Goal: Task Accomplishment & Management: Manage account settings

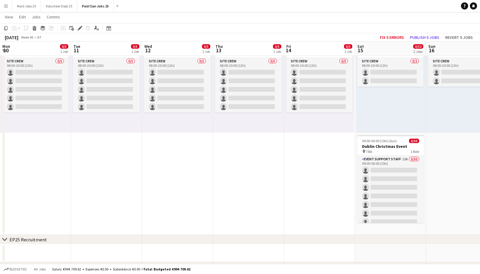
scroll to position [0, 197]
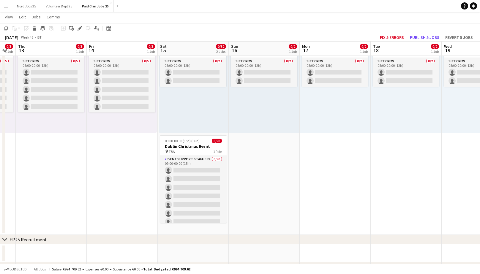
click at [3, 7] on button "Menu" at bounding box center [6, 6] width 12 height 12
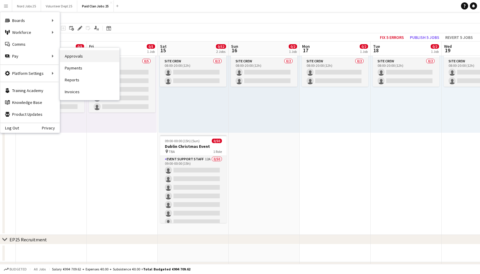
click at [72, 57] on link "Approvals" at bounding box center [89, 56] width 59 height 12
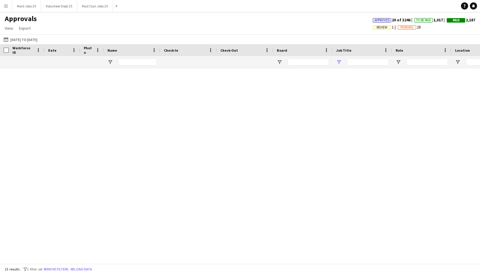
type input "**********"
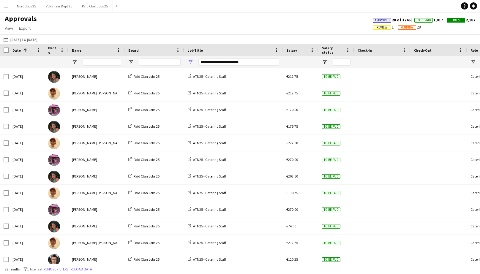
click at [4, 11] on button "Menu" at bounding box center [6, 6] width 12 height 12
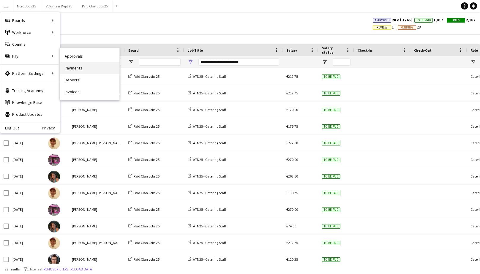
click at [78, 68] on link "Payments" at bounding box center [89, 68] width 59 height 12
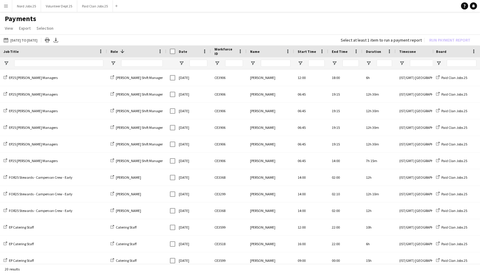
click at [2, 62] on div at bounding box center [53, 63] width 107 height 12
click at [5, 63] on span "Open Filter Menu" at bounding box center [6, 63] width 5 height 5
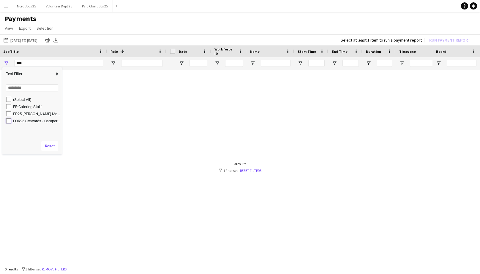
type input "**********"
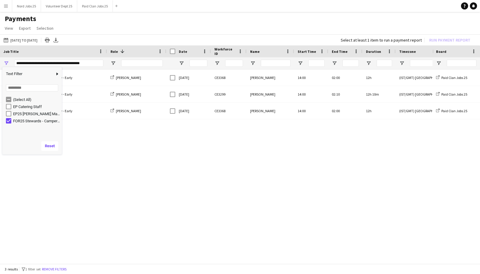
click at [105, 144] on div "FOR25 Stewards - Campervan Crew - Early [GEOGRAPHIC_DATA] FOR25 Stewards - Camp…" at bounding box center [240, 168] width 480 height 196
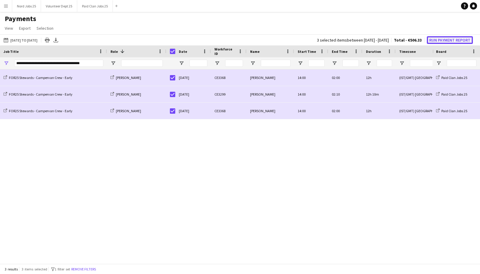
click at [440, 40] on button "Run Payment Report" at bounding box center [450, 40] width 46 height 8
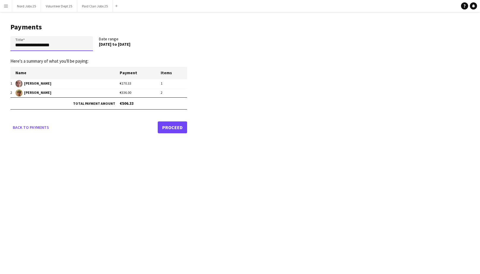
click at [68, 45] on input "**********" at bounding box center [51, 43] width 83 height 15
type input "**********"
click at [166, 122] on link "Proceed" at bounding box center [172, 127] width 29 height 12
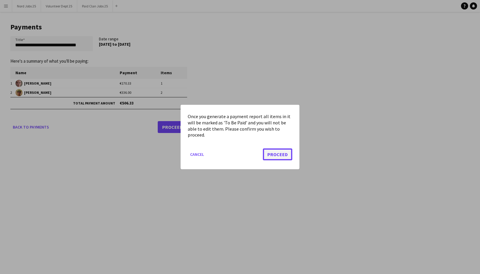
click at [273, 155] on button "Proceed" at bounding box center [277, 155] width 29 height 12
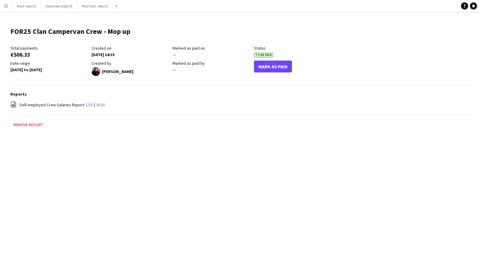
click at [5, 8] on app-icon "Menu" at bounding box center [6, 6] width 5 height 5
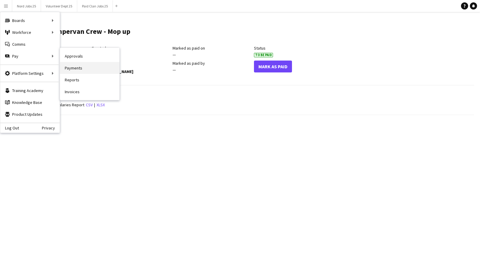
click at [75, 62] on link "Payments" at bounding box center [89, 68] width 59 height 12
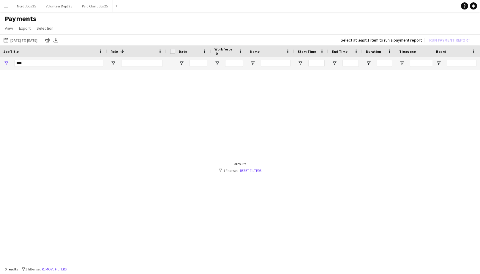
click at [7, 8] on app-icon "Menu" at bounding box center [6, 6] width 5 height 5
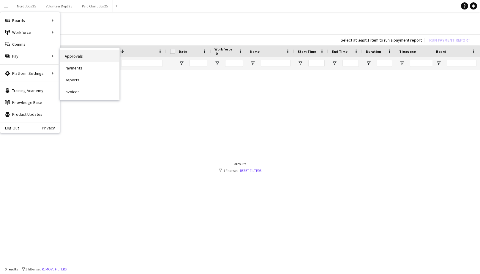
click at [78, 54] on link "Approvals" at bounding box center [89, 56] width 59 height 12
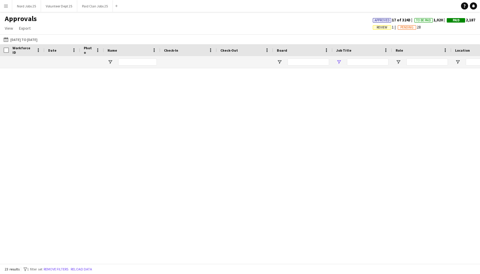
type input "**********"
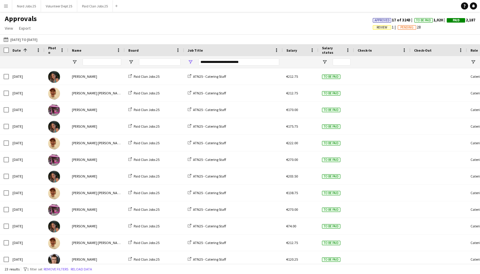
click at [5, 5] on app-icon "Menu" at bounding box center [6, 6] width 5 height 5
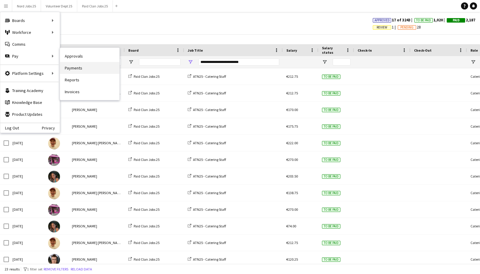
click at [67, 65] on link "Payments" at bounding box center [89, 68] width 59 height 12
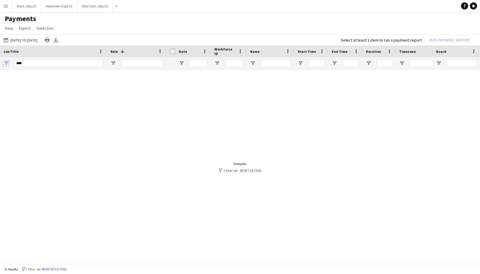
click at [5, 63] on span "Open Filter Menu" at bounding box center [6, 63] width 5 height 5
type input "**********"
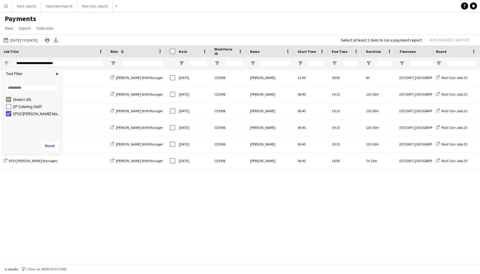
click at [172, 14] on h1 "Payments" at bounding box center [240, 18] width 480 height 9
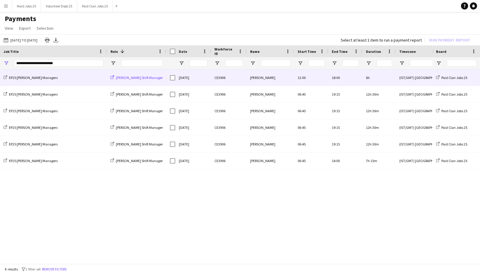
click at [138, 78] on span "[PERSON_NAME] Shift Manager" at bounding box center [139, 77] width 47 height 4
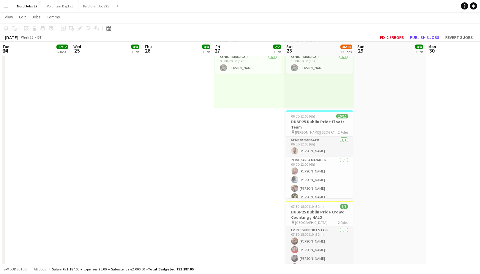
scroll to position [0, 178]
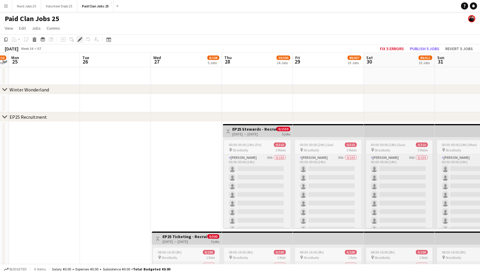
click at [79, 40] on icon at bounding box center [79, 39] width 3 height 3
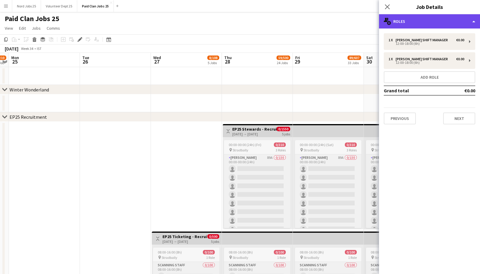
click at [412, 26] on div "multiple-users-add Roles" at bounding box center [429, 21] width 101 height 14
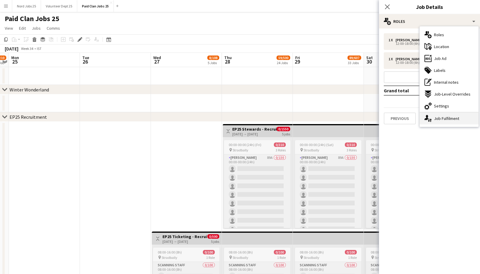
click at [434, 118] on div "single-neutral-actions-up-down Job Fulfilment" at bounding box center [449, 119] width 59 height 12
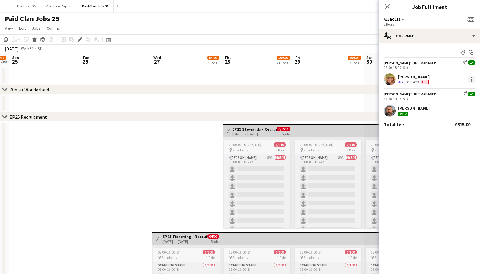
click at [472, 80] on div at bounding box center [471, 79] width 7 height 7
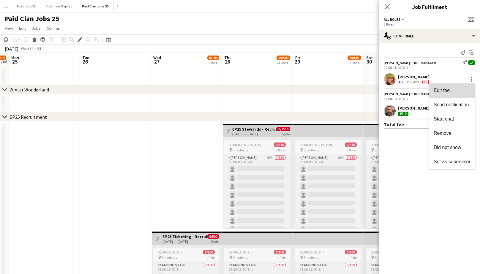
click at [456, 91] on span "Edit fee" at bounding box center [452, 90] width 37 height 5
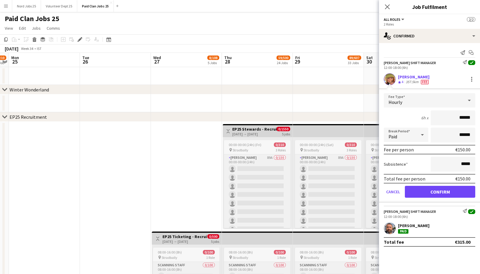
click at [445, 100] on div "Hourly" at bounding box center [424, 100] width 80 height 14
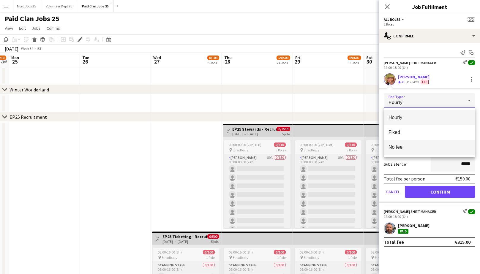
click at [415, 147] on span "No fee" at bounding box center [430, 147] width 82 height 6
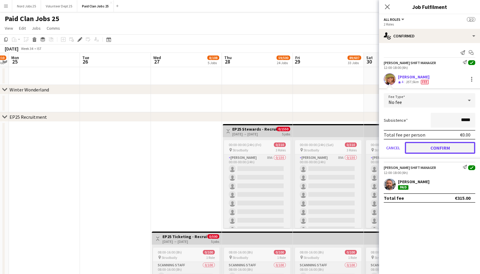
click at [439, 151] on button "Confirm" at bounding box center [440, 148] width 70 height 12
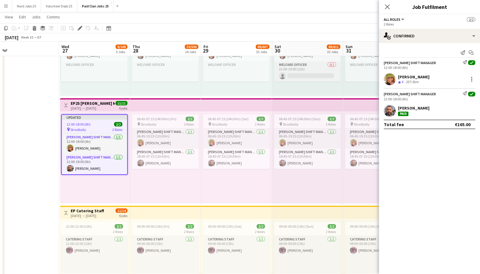
scroll to position [0, 227]
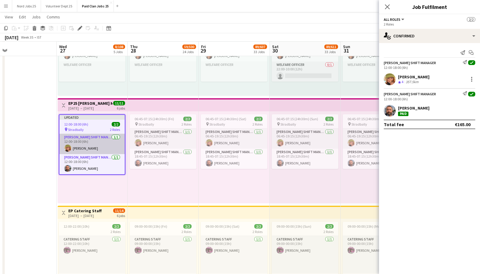
click at [97, 151] on app-card-role "Steward Shift Manager 1/1 12:00-18:00 (6h) Molly Meade" at bounding box center [91, 144] width 65 height 20
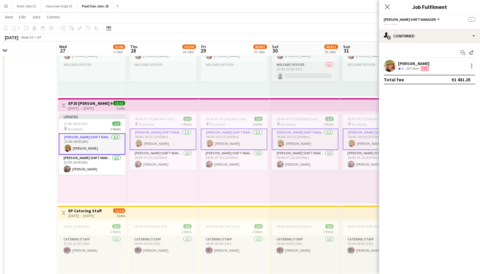
click at [111, 144] on app-card-role "Steward Shift Manager 1/1 12:00-18:00 (6h) Molly Meade" at bounding box center [92, 143] width 67 height 21
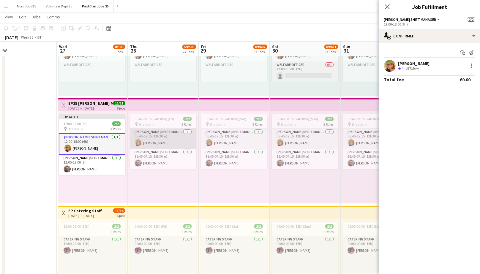
click at [160, 139] on app-card-role "Steward Shift Manager 1/1 06:45-19:15 (12h30m) Molly Meade" at bounding box center [163, 139] width 67 height 20
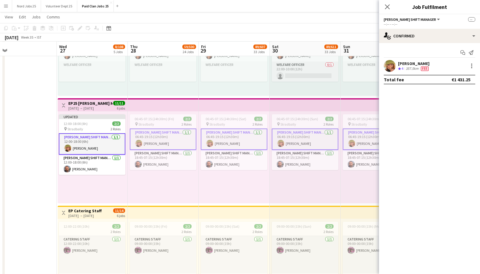
click at [160, 139] on app-card-role "Steward Shift Manager 1/1 06:45-19:15 (12h30m) Molly Meade" at bounding box center [163, 139] width 67 height 21
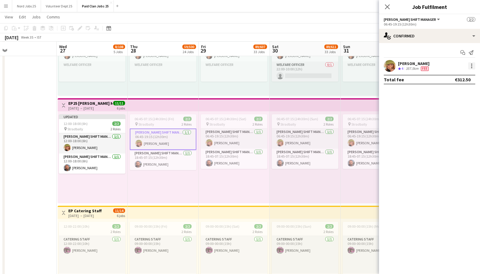
click at [473, 66] on div at bounding box center [471, 65] width 7 height 7
click at [456, 75] on span "Edit fee" at bounding box center [452, 76] width 37 height 5
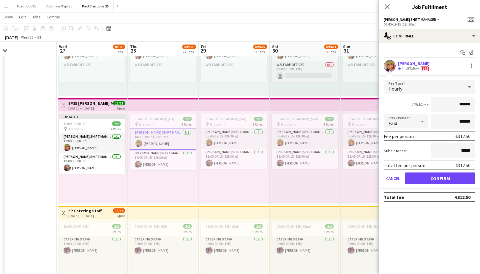
click at [426, 91] on div "Hourly" at bounding box center [424, 87] width 80 height 14
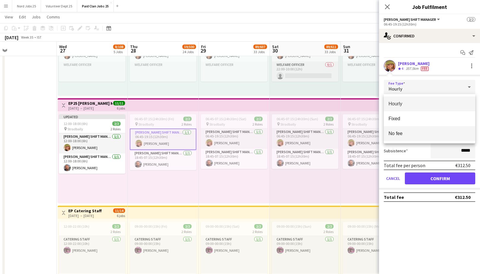
click at [415, 129] on mat-option "No fee" at bounding box center [430, 133] width 92 height 15
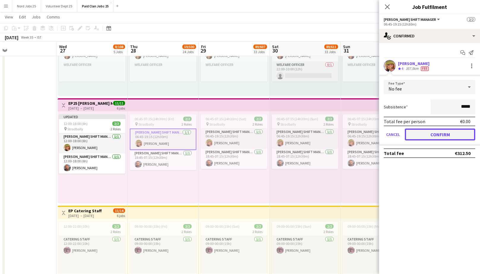
click at [430, 134] on button "Confirm" at bounding box center [440, 135] width 70 height 12
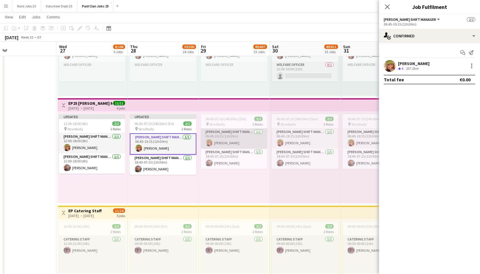
click at [240, 133] on app-card-role "Steward Shift Manager 1/1 06:45-19:15 (12h30m) Molly Meade" at bounding box center [234, 139] width 67 height 20
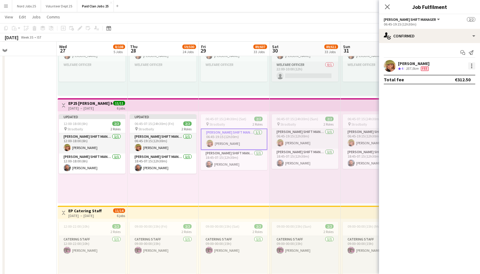
click at [472, 69] on div at bounding box center [471, 65] width 7 height 7
click at [452, 79] on span "Edit fee" at bounding box center [452, 76] width 37 height 5
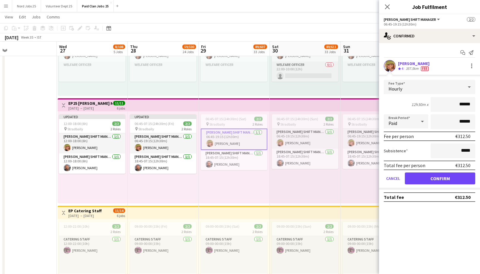
click at [420, 89] on div "Hourly" at bounding box center [424, 87] width 80 height 14
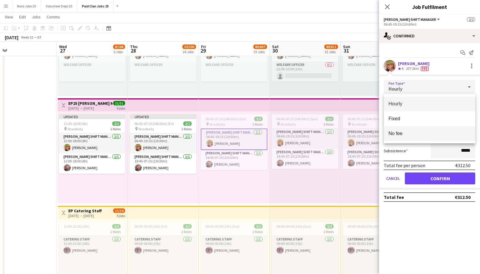
click at [414, 132] on span "No fee" at bounding box center [430, 134] width 82 height 6
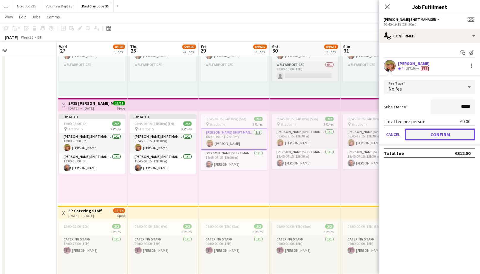
click at [441, 132] on button "Confirm" at bounding box center [440, 135] width 70 height 12
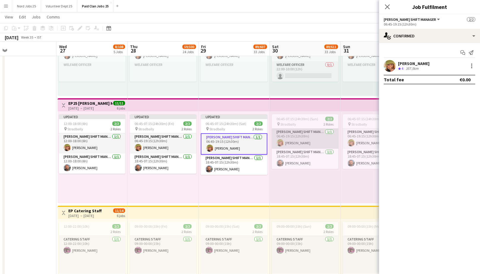
click at [289, 133] on app-card-role "Steward Shift Manager 1/1 06:45-19:15 (12h30m) Molly Meade" at bounding box center [305, 139] width 67 height 20
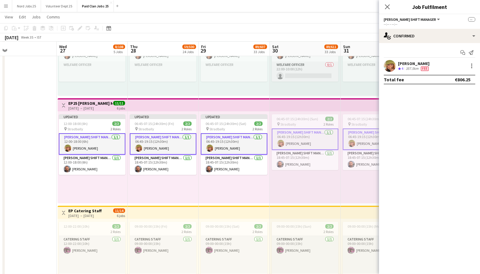
click at [289, 133] on app-card-role "Steward Shift Manager 1/1 06:45-19:15 (12h30m) Molly Meade" at bounding box center [305, 139] width 67 height 21
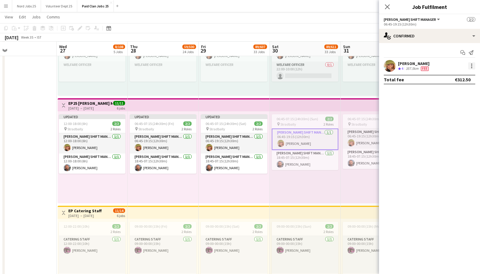
click at [474, 64] on div at bounding box center [471, 65] width 7 height 7
click at [448, 78] on span "Edit fee" at bounding box center [442, 76] width 16 height 5
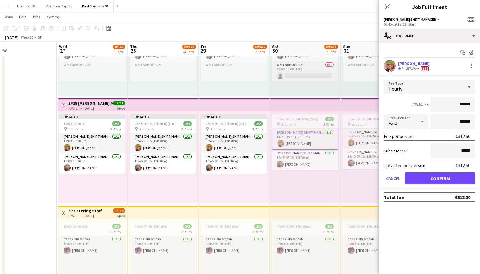
click at [417, 90] on div "Hourly" at bounding box center [424, 87] width 80 height 14
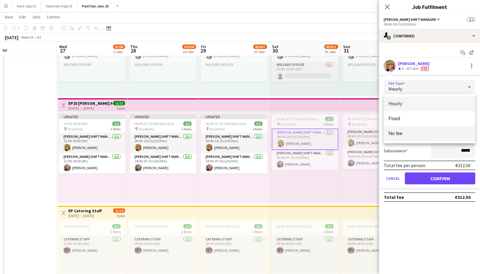
click at [404, 133] on span "No fee" at bounding box center [430, 134] width 82 height 6
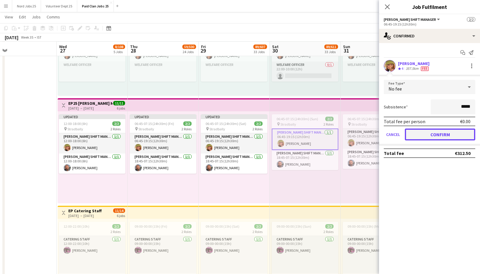
click at [426, 135] on button "Confirm" at bounding box center [440, 135] width 70 height 12
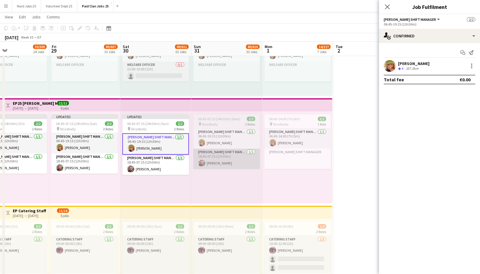
scroll to position [0, 237]
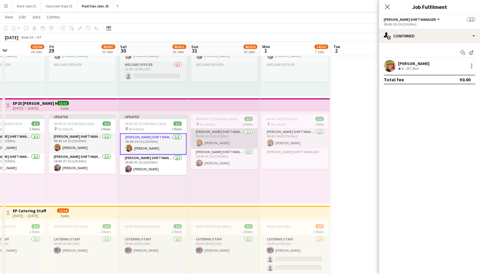
click at [239, 145] on app-card-role "Steward Shift Manager 1/1 06:45-19:15 (12h30m) Molly Meade" at bounding box center [224, 139] width 67 height 20
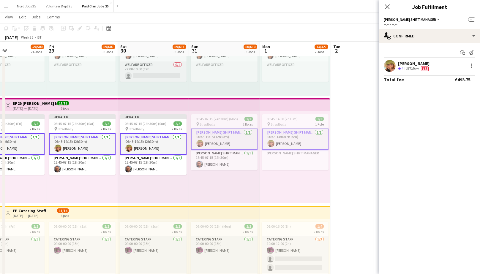
click at [239, 145] on app-card-role "Steward Shift Manager 1/1 06:45-19:15 (12h30m) Molly Meade" at bounding box center [224, 139] width 67 height 21
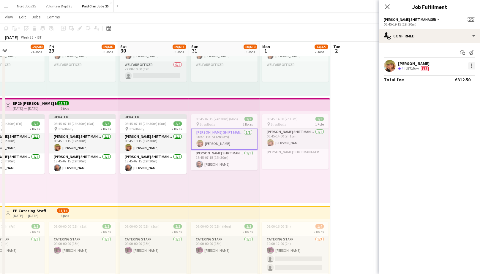
click at [472, 67] on div at bounding box center [471, 67] width 1 height 1
click at [445, 78] on span "Edit fee" at bounding box center [442, 76] width 16 height 5
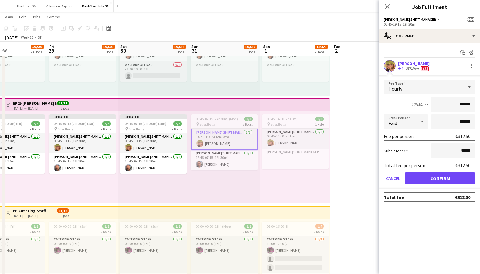
click at [428, 86] on div "Hourly" at bounding box center [424, 87] width 80 height 14
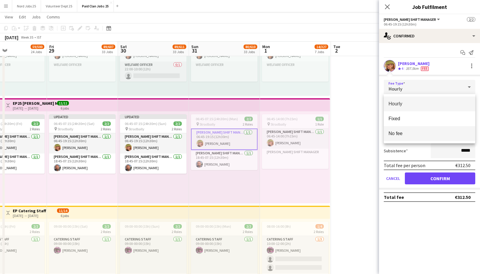
click at [416, 129] on mat-option "No fee" at bounding box center [430, 133] width 92 height 15
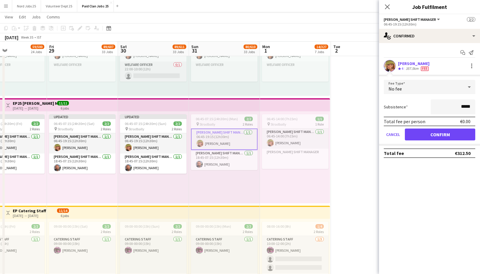
click at [425, 140] on div "Cancel Confirm" at bounding box center [430, 135] width 92 height 12
click at [443, 130] on button "Confirm" at bounding box center [440, 135] width 70 height 12
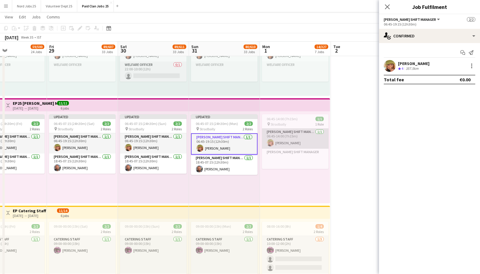
click at [291, 132] on app-card-role "Steward Shift Manager 1/1 06:45-14:00 (7h15m) Molly Meade" at bounding box center [295, 139] width 67 height 20
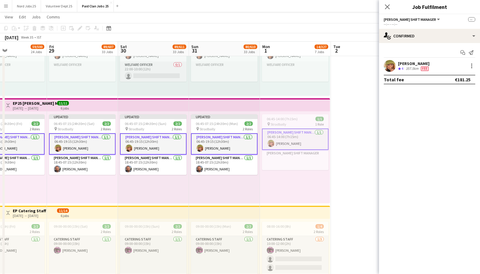
click at [297, 136] on app-card-role "Steward Shift Manager 1/1 06:45-14:00 (7h15m) Molly Meade" at bounding box center [295, 139] width 67 height 21
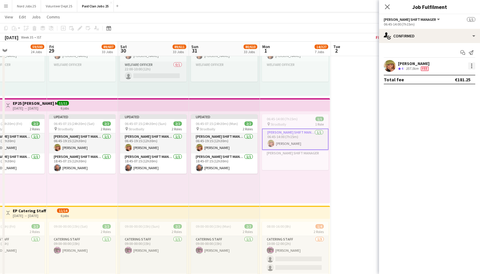
click at [469, 69] on div at bounding box center [471, 65] width 7 height 7
click at [442, 76] on span "Edit fee" at bounding box center [442, 76] width 16 height 5
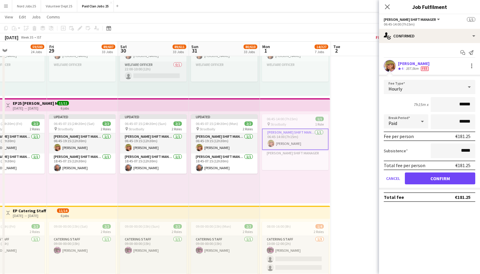
click at [424, 86] on div "Hourly" at bounding box center [424, 87] width 80 height 14
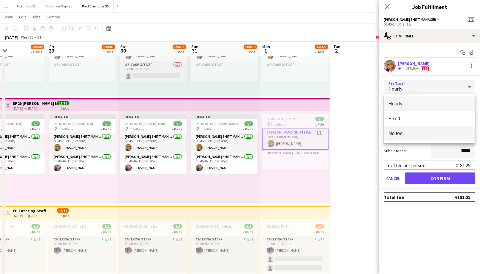
click at [400, 132] on span "No fee" at bounding box center [430, 134] width 82 height 6
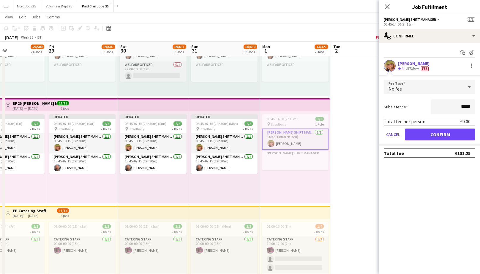
click at [406, 169] on mat-expansion-panel "check Confirmed Start chat Send notification Molly Meade Crew rating 4 357.5km …" at bounding box center [429, 158] width 101 height 231
click at [428, 138] on button "Confirm" at bounding box center [440, 135] width 70 height 12
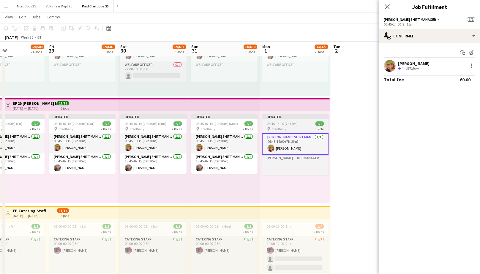
click at [289, 116] on div "Updated" at bounding box center [295, 116] width 67 height 5
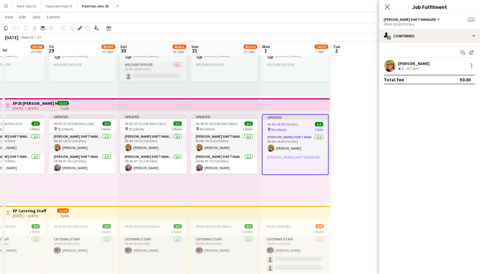
click at [294, 107] on app-top-bar at bounding box center [295, 104] width 70 height 13
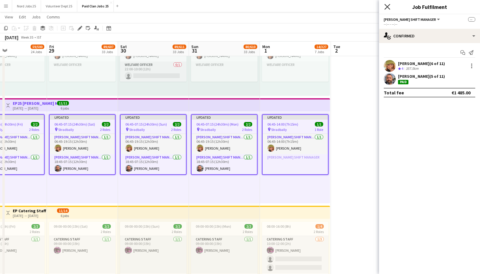
click at [389, 8] on icon at bounding box center [388, 7] width 6 height 6
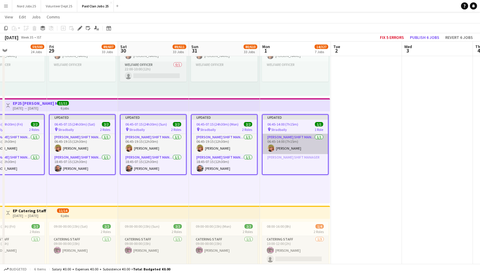
click at [268, 142] on app-card-role "Steward Shift Manager 1/1 06:45-14:00 (7h15m) Molly Meade" at bounding box center [295, 144] width 65 height 20
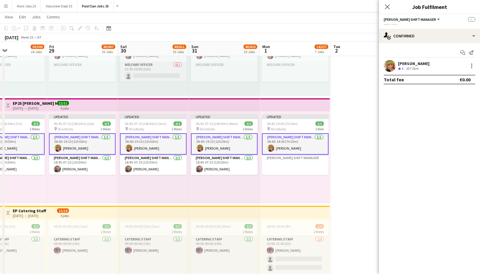
click at [284, 106] on app-top-bar at bounding box center [295, 104] width 70 height 13
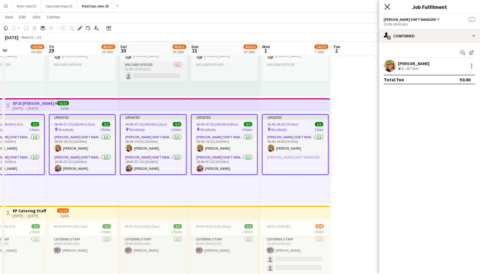
click at [388, 4] on icon "Close pop-in" at bounding box center [388, 7] width 6 height 6
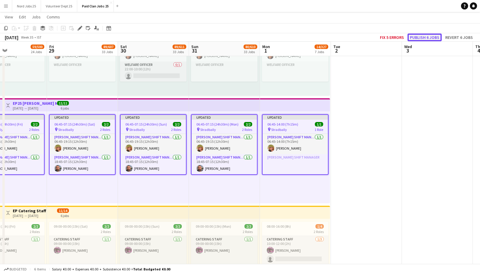
click at [417, 37] on button "Publish 6 jobs" at bounding box center [425, 38] width 34 height 8
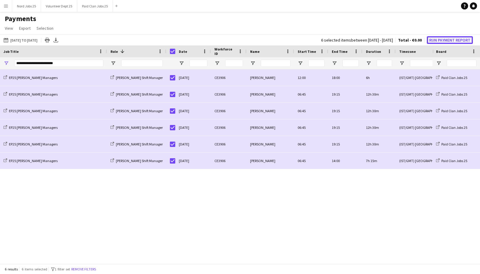
click at [441, 40] on button "Run Payment Report" at bounding box center [450, 40] width 46 height 8
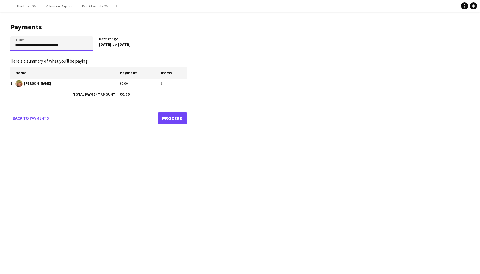
click at [75, 47] on input "**********" at bounding box center [51, 43] width 83 height 15
type input "**********"
click at [181, 124] on main "**********" at bounding box center [96, 72] width 193 height 121
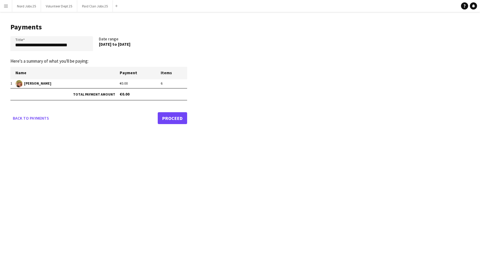
click at [179, 120] on link "Proceed" at bounding box center [172, 118] width 29 height 12
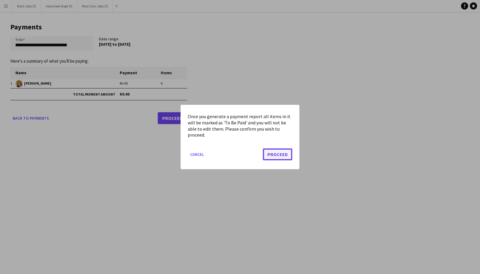
click at [278, 157] on button "Proceed" at bounding box center [277, 155] width 29 height 12
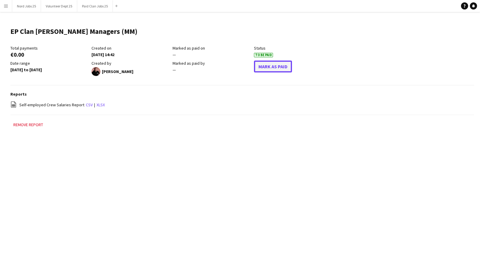
click at [272, 69] on button "Mark As Paid" at bounding box center [273, 67] width 38 height 12
